Goal: Transaction & Acquisition: Purchase product/service

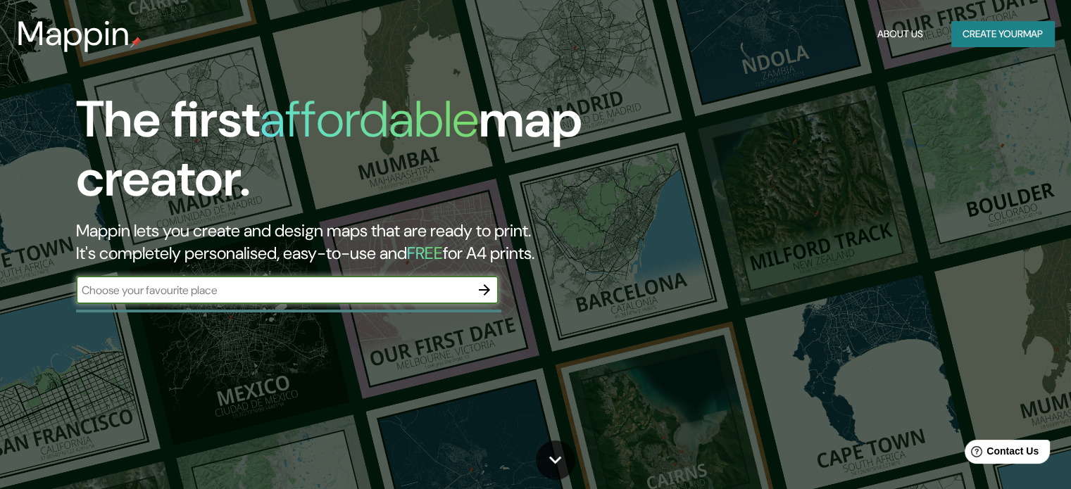
click at [324, 287] on input "text" at bounding box center [273, 290] width 394 height 16
type input "villa tunari [GEOGRAPHIC_DATA]"
click at [489, 292] on icon "button" at bounding box center [484, 290] width 17 height 17
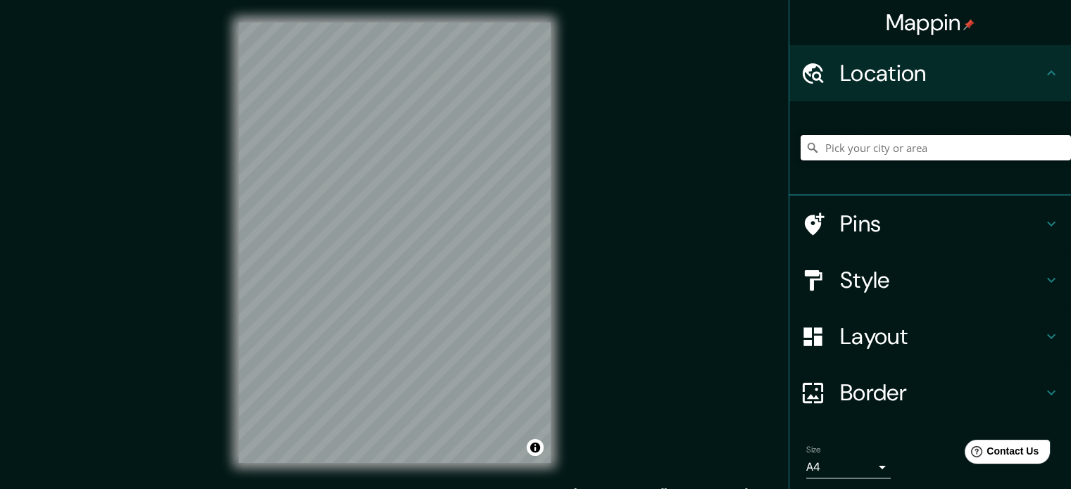
click at [859, 143] on input "Pick your city or area" at bounding box center [936, 147] width 270 height 25
click at [1010, 154] on input "[GEOGRAPHIC_DATA], [GEOGRAPHIC_DATA], [GEOGRAPHIC_DATA]" at bounding box center [936, 147] width 270 height 25
click at [1037, 146] on input "[GEOGRAPHIC_DATA], [GEOGRAPHIC_DATA], [GEOGRAPHIC_DATA]" at bounding box center [936, 147] width 270 height 25
drag, startPoint x: 890, startPoint y: 149, endPoint x: 1069, endPoint y: 148, distance: 179.6
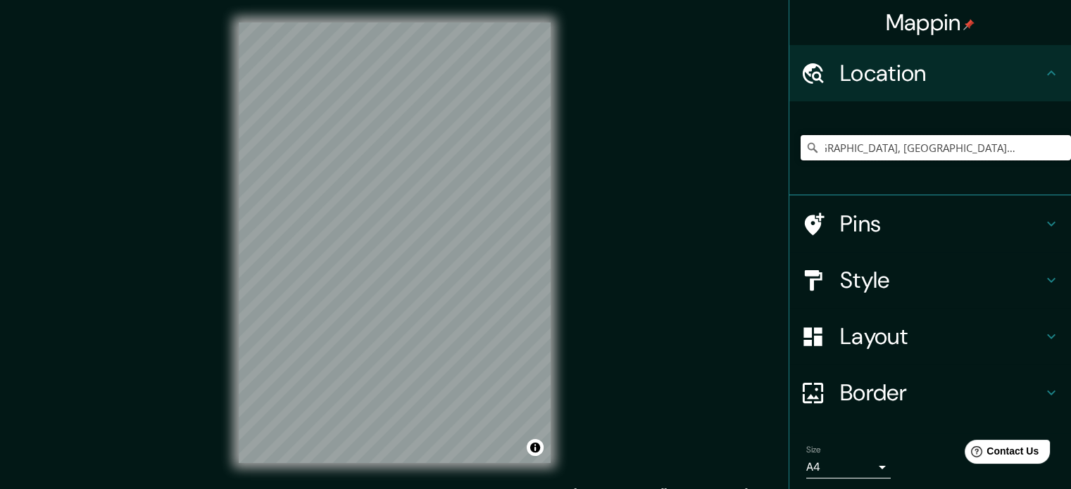
click at [1069, 148] on div "Mappin Location [GEOGRAPHIC_DATA], [GEOGRAPHIC_DATA], [GEOGRAPHIC_DATA] Pins St…" at bounding box center [930, 244] width 282 height 489
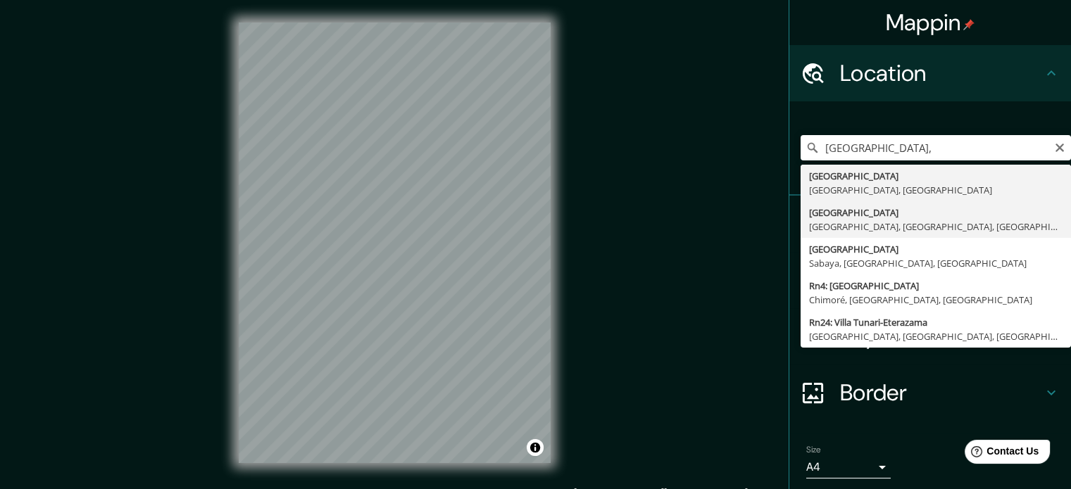
type input "[GEOGRAPHIC_DATA], [GEOGRAPHIC_DATA], [GEOGRAPHIC_DATA], [GEOGRAPHIC_DATA]"
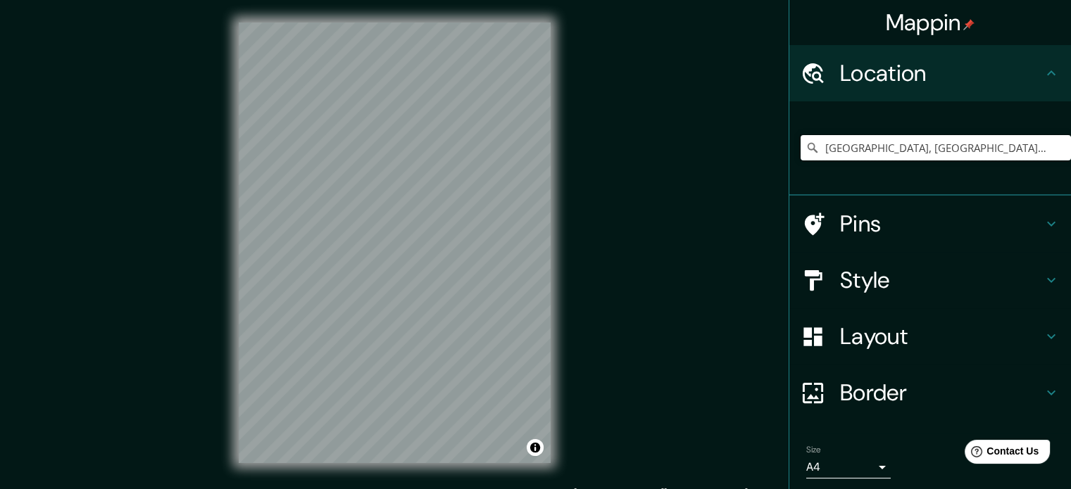
click at [1055, 149] on input "[GEOGRAPHIC_DATA], [GEOGRAPHIC_DATA], [GEOGRAPHIC_DATA], [GEOGRAPHIC_DATA]" at bounding box center [936, 147] width 270 height 25
click at [1056, 145] on icon "Clear" at bounding box center [1060, 148] width 8 height 8
click at [966, 146] on input "Pick your city or area" at bounding box center [936, 147] width 270 height 25
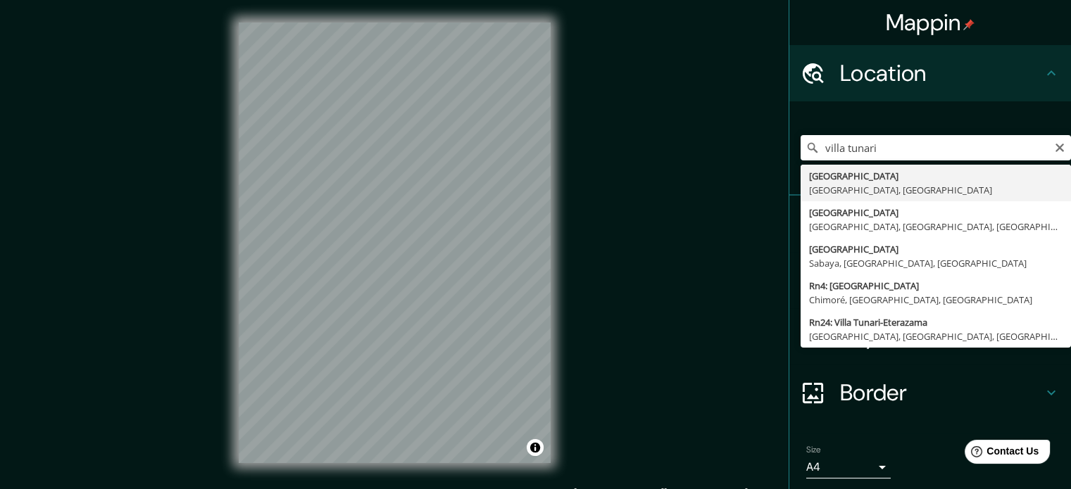
type input "[GEOGRAPHIC_DATA], [GEOGRAPHIC_DATA], [GEOGRAPHIC_DATA]"
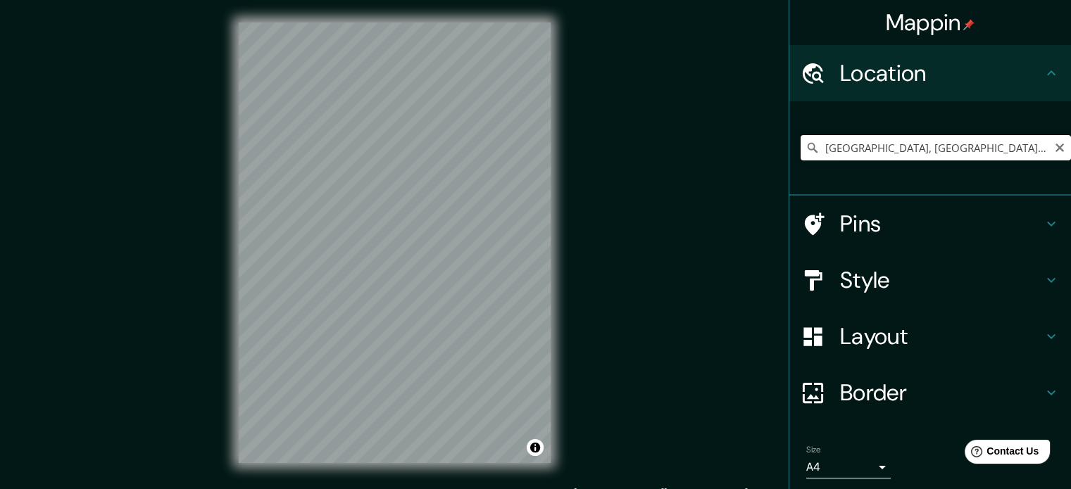
click at [904, 146] on input "[GEOGRAPHIC_DATA], [GEOGRAPHIC_DATA], [GEOGRAPHIC_DATA]" at bounding box center [936, 147] width 270 height 25
click at [1054, 149] on icon "Clear" at bounding box center [1059, 147] width 11 height 11
paste input "[URL][DOMAIN_NAME][GEOGRAPHIC_DATA]"
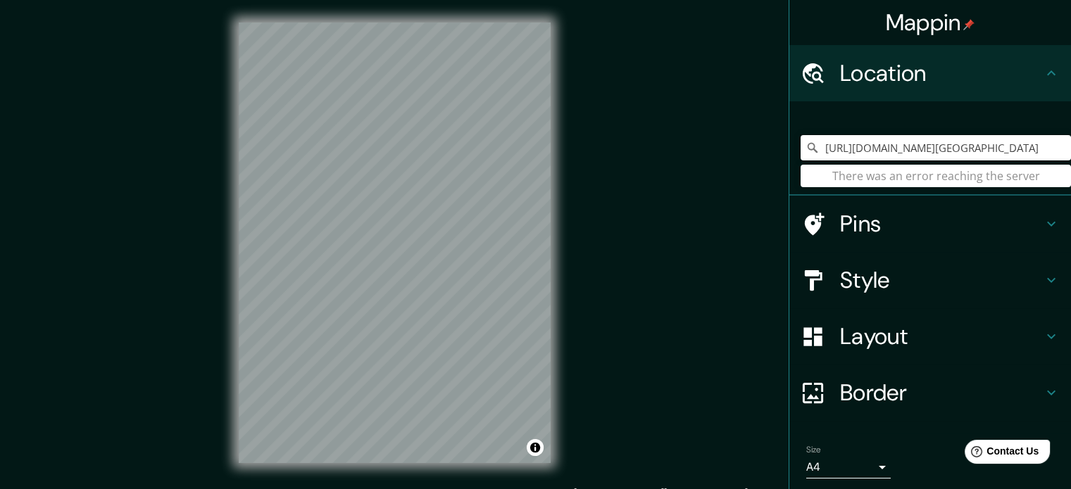
type input "[URL][DOMAIN_NAME][GEOGRAPHIC_DATA]"
click at [939, 173] on div "[URL][DOMAIN_NAME][GEOGRAPHIC_DATA] There was an error reaching the server" at bounding box center [936, 148] width 270 height 70
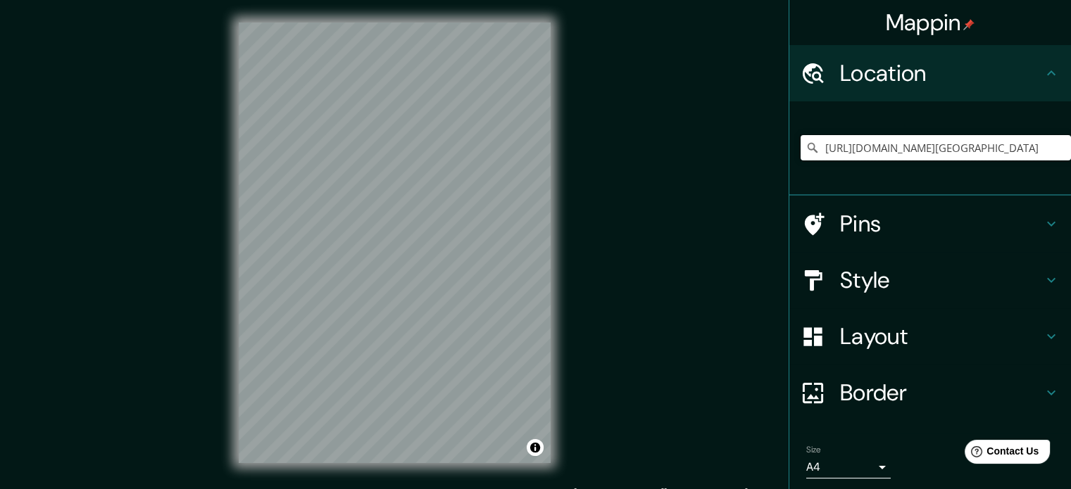
click at [957, 148] on input "[URL][DOMAIN_NAME][GEOGRAPHIC_DATA]" at bounding box center [936, 147] width 270 height 25
click at [806, 142] on icon at bounding box center [813, 148] width 14 height 14
click at [878, 64] on h4 "Location" at bounding box center [941, 73] width 203 height 28
click at [868, 222] on h4 "Pins" at bounding box center [941, 224] width 203 height 28
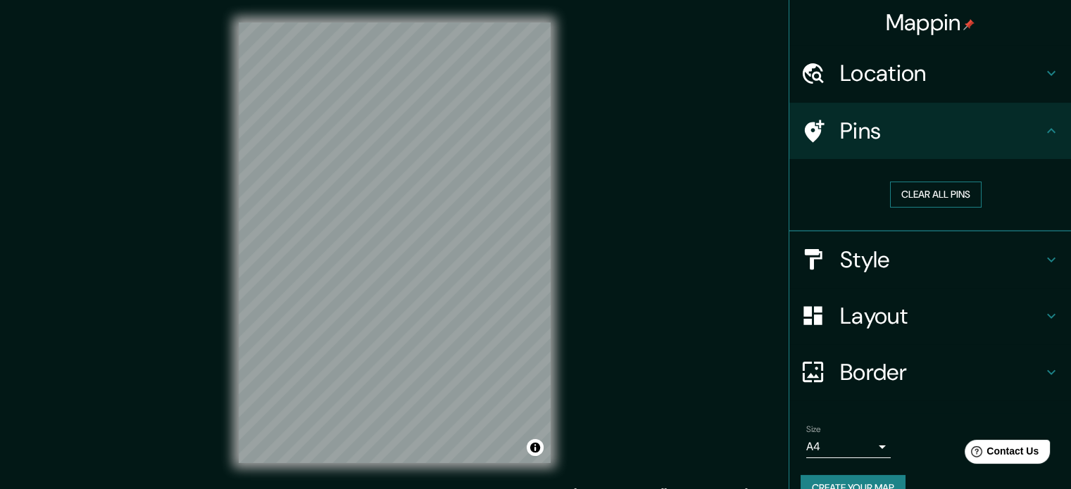
click at [932, 189] on button "Clear all pins" at bounding box center [936, 195] width 92 height 26
click at [933, 191] on button "Clear all pins" at bounding box center [936, 195] width 92 height 26
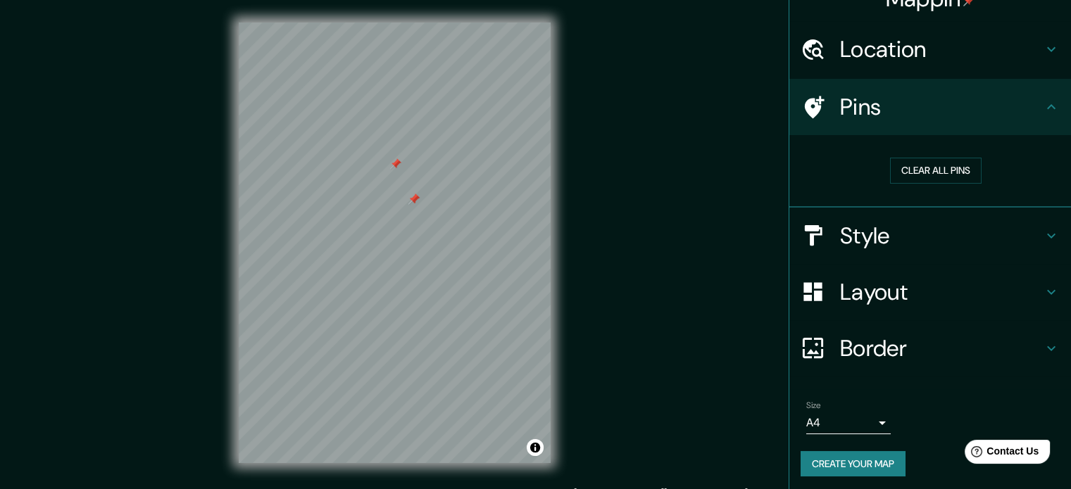
scroll to position [27, 0]
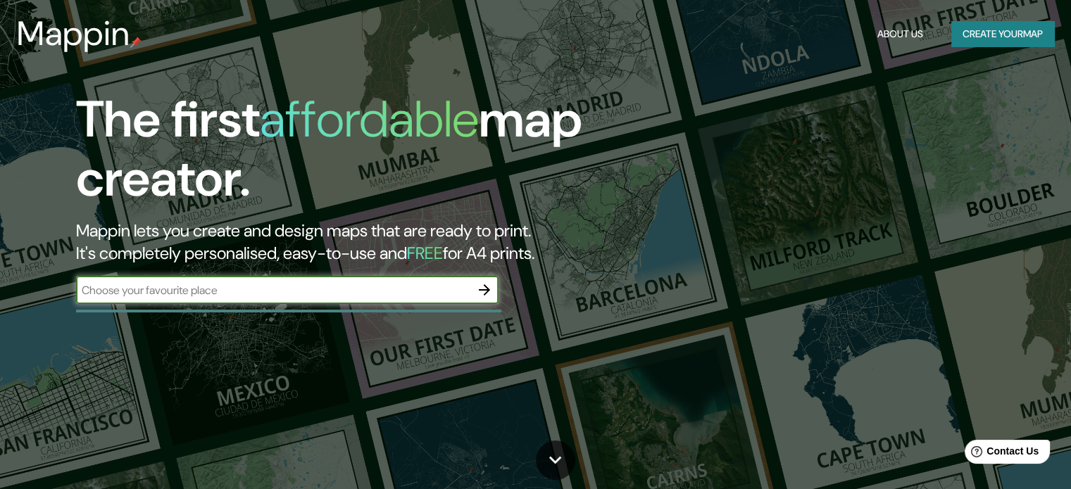
click at [342, 298] on div "​" at bounding box center [287, 290] width 423 height 28
click at [394, 300] on div "​" at bounding box center [287, 290] width 423 height 28
type input "[GEOGRAPHIC_DATA]"
click at [483, 286] on icon "button" at bounding box center [484, 290] width 17 height 17
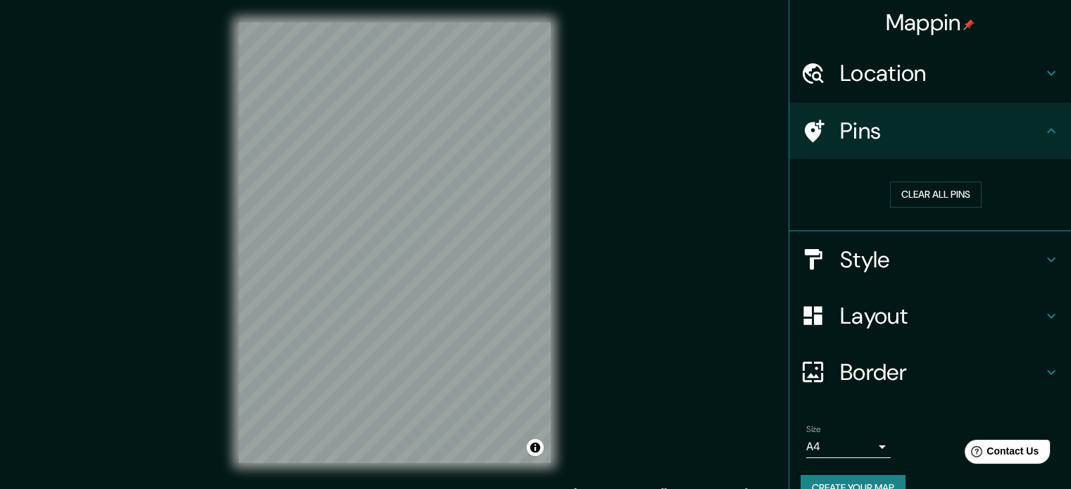
click at [932, 81] on h4 "Location" at bounding box center [941, 73] width 203 height 28
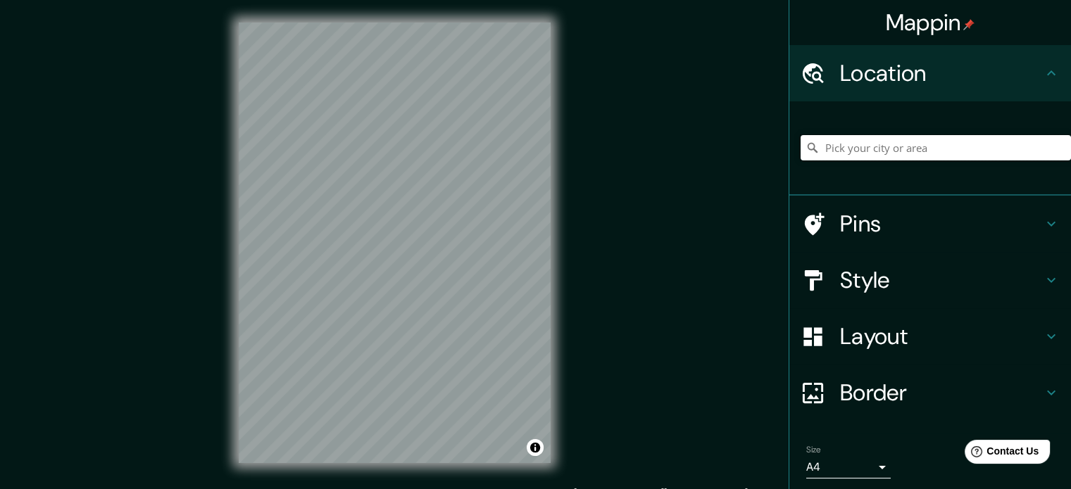
click at [911, 149] on input "Pick your city or area" at bounding box center [936, 147] width 270 height 25
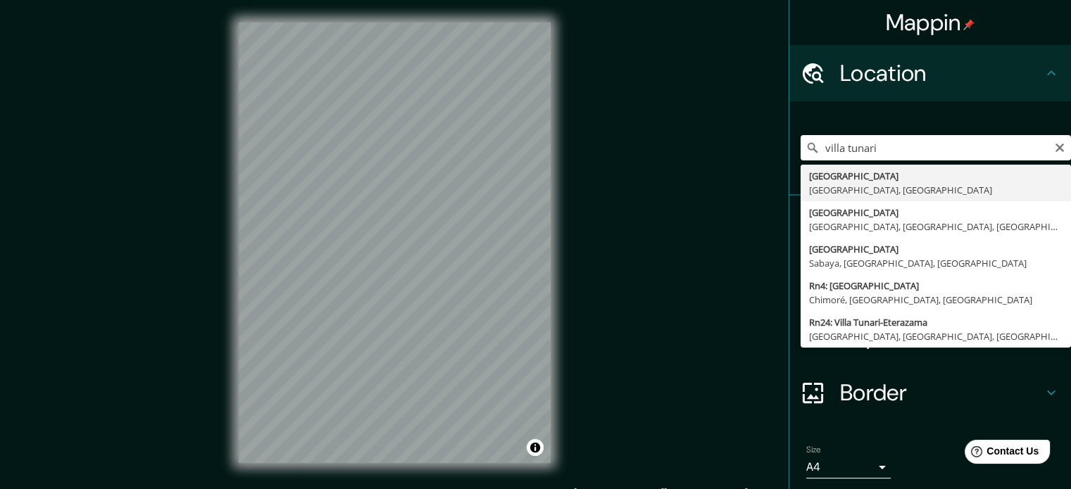
type input "[GEOGRAPHIC_DATA], [GEOGRAPHIC_DATA], [GEOGRAPHIC_DATA]"
